Goal: Download file/media

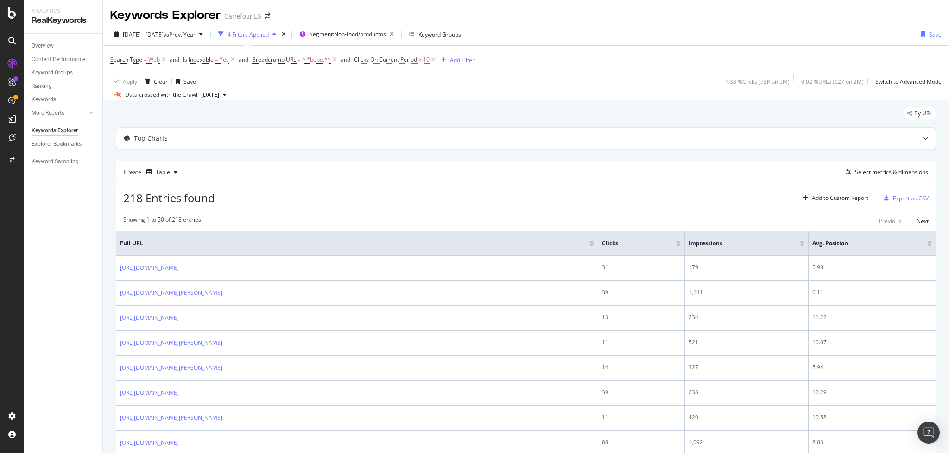
click at [399, 63] on span "Clicks On Current Period > 10" at bounding box center [391, 60] width 75 height 8
click at [371, 130] on input "10" at bounding box center [413, 129] width 102 height 15
type input "20"
drag, startPoint x: 452, startPoint y: 151, endPoint x: 476, endPoint y: 201, distance: 56.4
click at [452, 150] on div "Apply" at bounding box center [457, 149] width 14 height 8
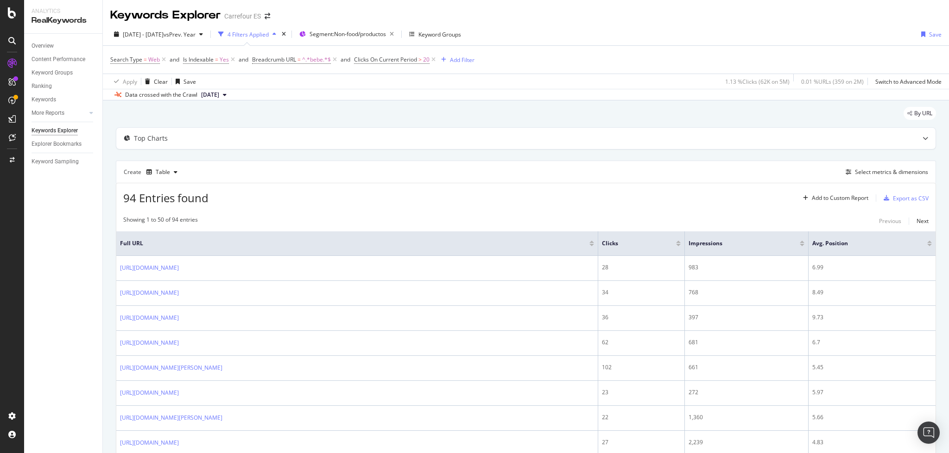
click at [399, 64] on span "Clicks On Current Period > 20" at bounding box center [395, 59] width 83 height 13
click at [399, 59] on span "Clicks On Current Period" at bounding box center [385, 60] width 63 height 8
click at [370, 130] on input "20" at bounding box center [413, 129] width 102 height 15
type input "1"
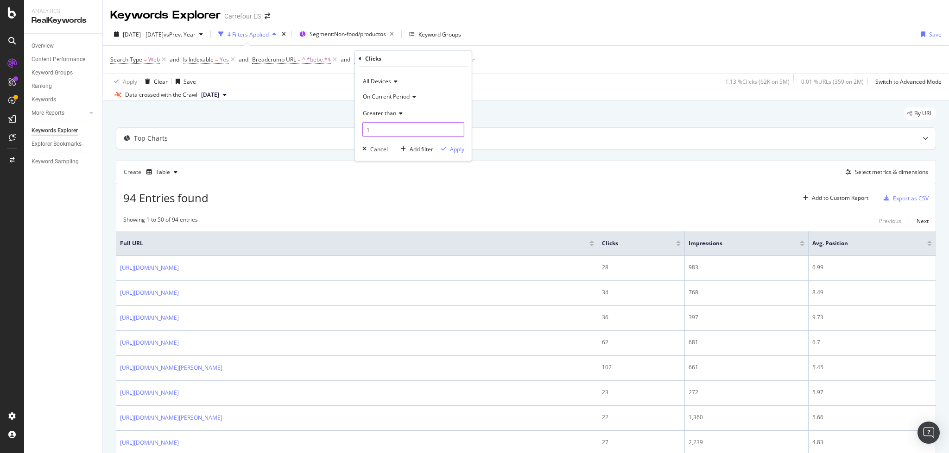
click at [394, 134] on input "1" at bounding box center [413, 129] width 102 height 15
type input "0"
click at [456, 145] on div "Apply" at bounding box center [457, 149] width 14 height 8
click at [907, 203] on div "Export as CSV" at bounding box center [904, 198] width 49 height 14
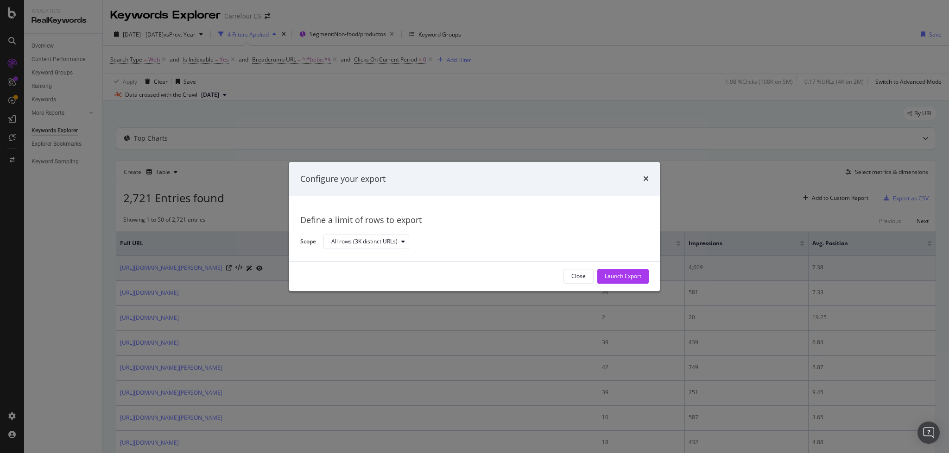
click at [609, 271] on div "Launch Export" at bounding box center [622, 277] width 37 height 14
